Goal: Task Accomplishment & Management: Use online tool/utility

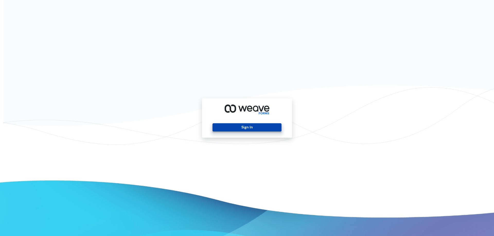
click at [246, 128] on button "Sign In" at bounding box center [246, 127] width 69 height 8
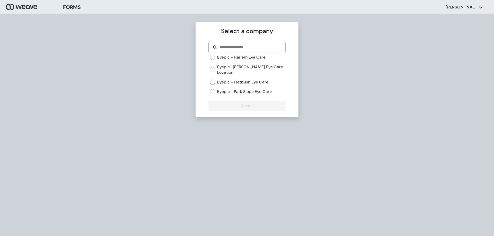
click at [248, 90] on label "Eyepic - Park Slope Eye Care" at bounding box center [244, 92] width 55 height 6
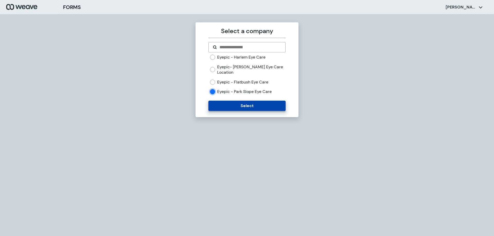
click at [246, 103] on button "Select" at bounding box center [246, 106] width 77 height 10
